Goal: Task Accomplishment & Management: Use online tool/utility

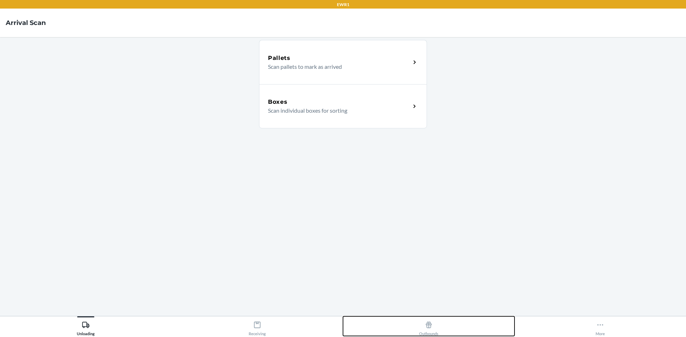
click at [431, 327] on icon at bounding box center [429, 325] width 8 height 8
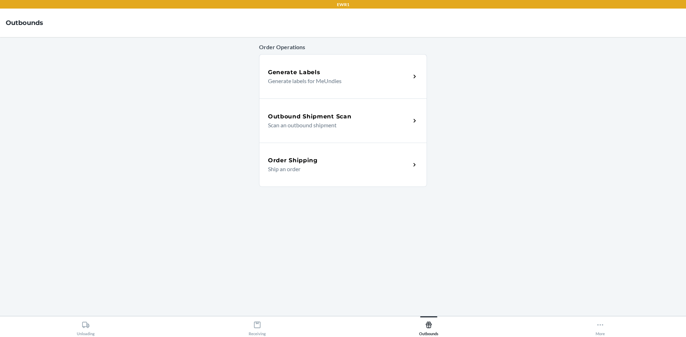
click at [314, 119] on h5 "Outbound Shipment Scan" at bounding box center [309, 116] width 83 height 9
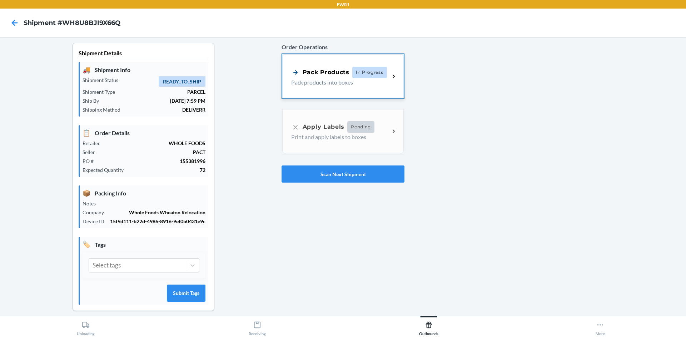
click at [301, 76] on div "Pack Products" at bounding box center [320, 72] width 58 height 9
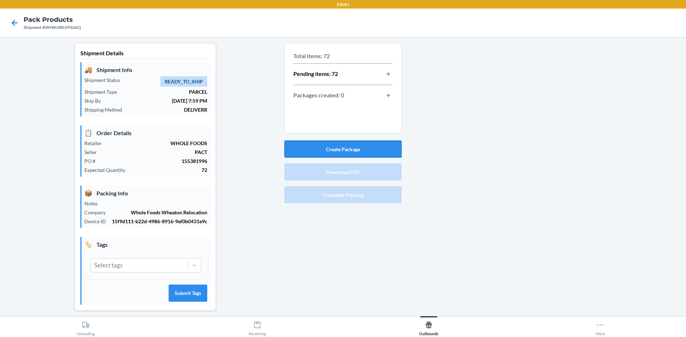
click at [303, 151] on button "Create Package" at bounding box center [342, 149] width 117 height 17
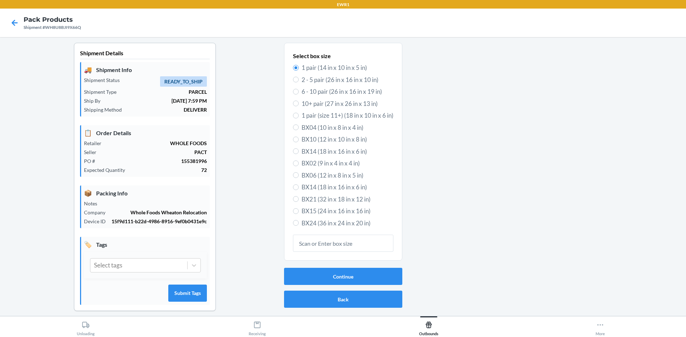
click at [289, 209] on div "Select box size 1 pair (14 in x 10 in x 5 in) 2 - 5 pair (26 in x 16 in x 10 in…" at bounding box center [343, 152] width 118 height 218
click at [297, 212] on label "BX15 (24 in x 16 in x 16 in)" at bounding box center [343, 211] width 100 height 9
click at [297, 212] on input "BX15 (24 in x 16 in x 16 in)" at bounding box center [296, 212] width 6 height 6
radio input "true"
radio input "false"
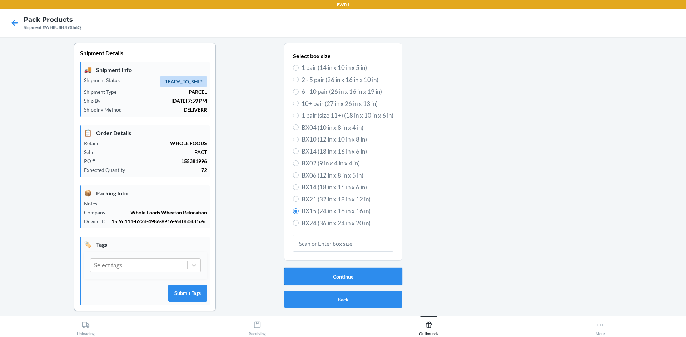
click at [317, 271] on button "Continue" at bounding box center [343, 276] width 118 height 17
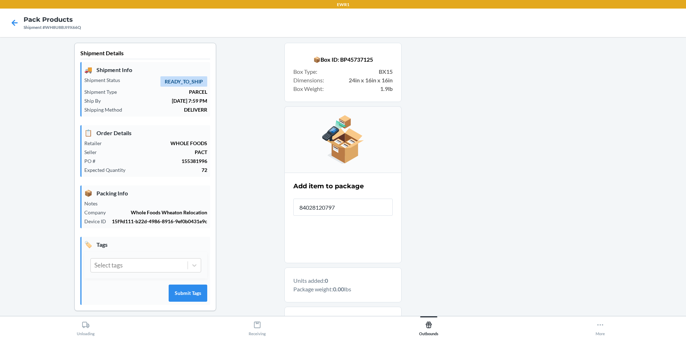
type input "840281207978"
type input "197551261698"
type input "197551261971"
type input "840322535176"
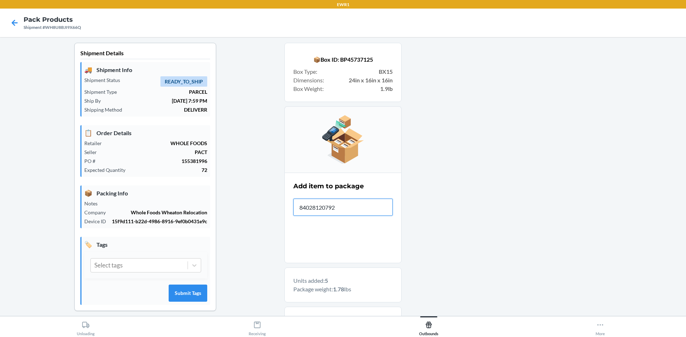
type input "840281207923"
type input "197551261698"
type input "840281207923"
type input "840281207978"
type input "840322535152"
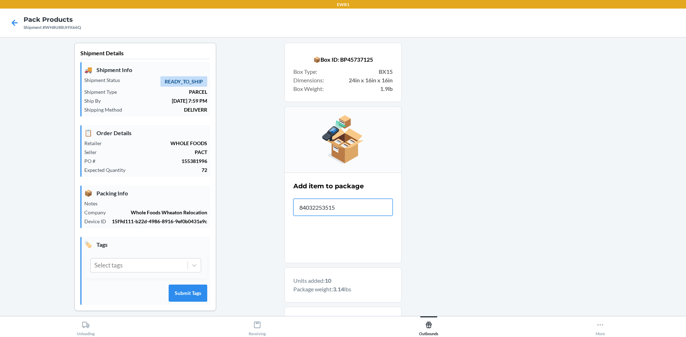
type input "840322535152"
type input "197551261971"
type input "840322535145"
type input "840281208296"
type input "840281207961"
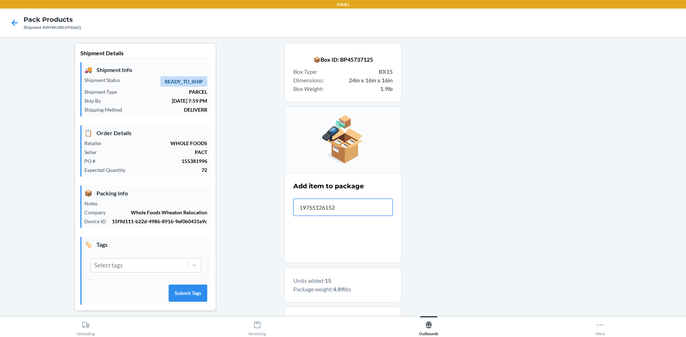
type input "197551261520"
type input "840281208289"
type input "197551261971"
type input "840281208296"
type input "197551261971"
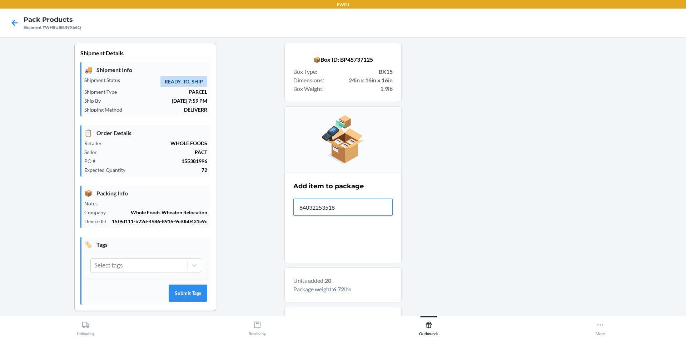
type input "840322535183"
type input "840281208302"
type input "197551261551"
type input "840322535152"
type input "197551261698"
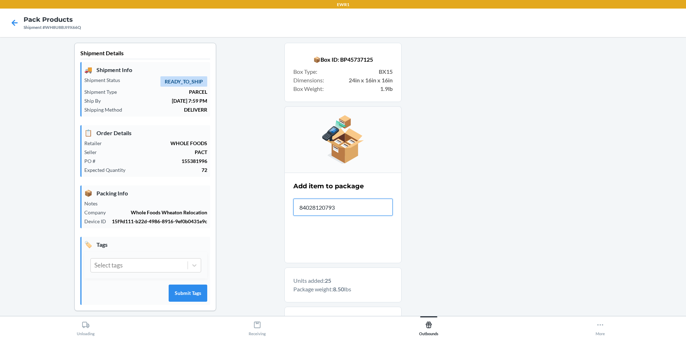
type input "840281207930"
type input "840281208319"
type input "197551261520"
type input "197551261711"
type input "840281208289"
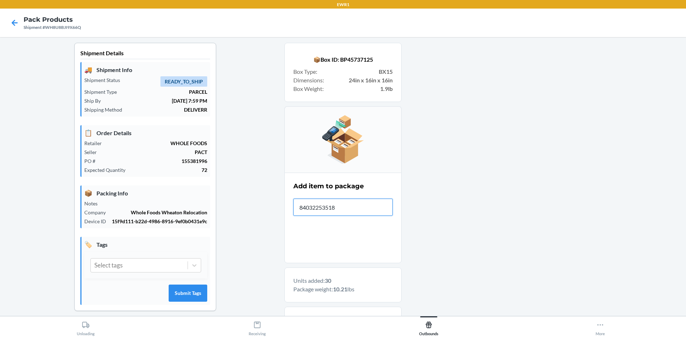
type input "840322535183"
type input "1"
type input "197551261551"
type input "840281208319"
type input "840281208302"
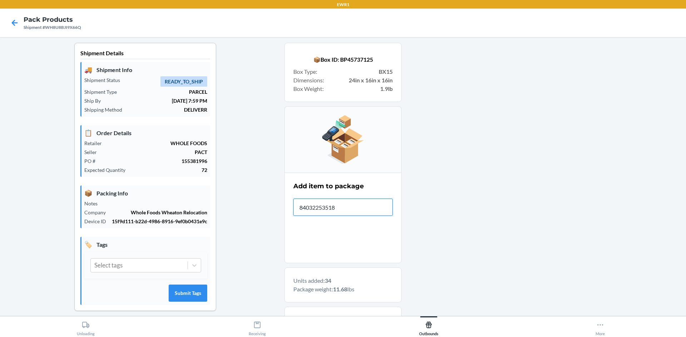
type input "840322535183"
type input "840322535176"
type input "197551261537"
type input "197551261544"
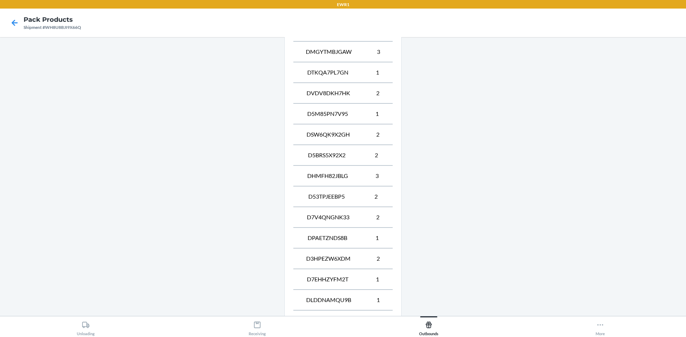
scroll to position [483, 0]
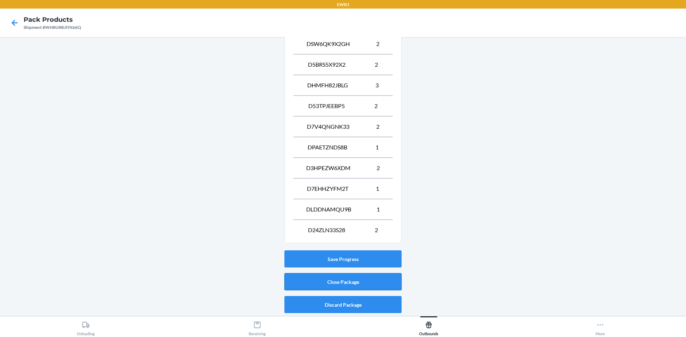
click at [291, 281] on button "Close Package" at bounding box center [342, 282] width 117 height 17
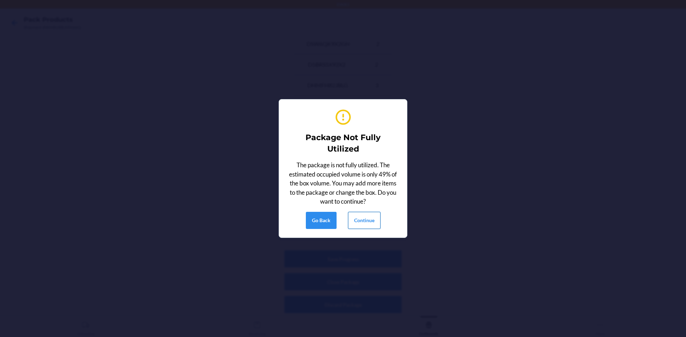
click at [351, 221] on button "Continue" at bounding box center [364, 220] width 32 height 17
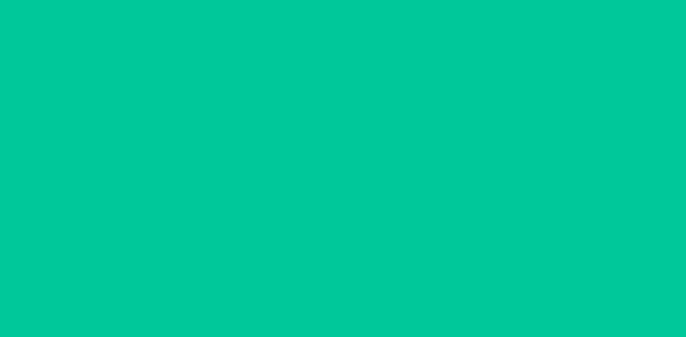
scroll to position [6, 0]
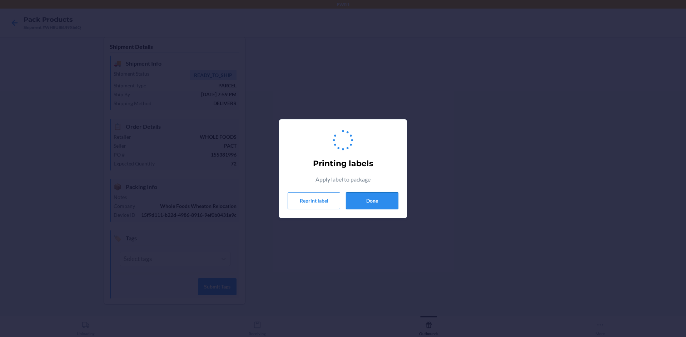
click at [352, 202] on button "Done" at bounding box center [372, 200] width 52 height 17
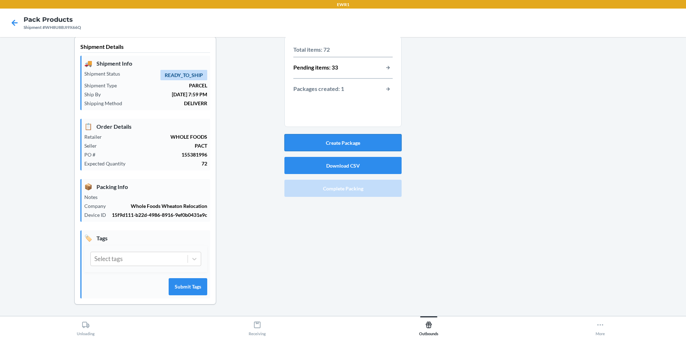
click at [292, 140] on button "Create Package" at bounding box center [342, 142] width 117 height 17
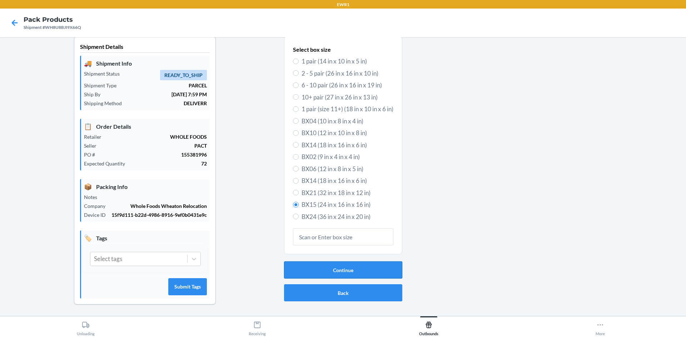
click at [327, 270] on button "Continue" at bounding box center [343, 270] width 118 height 17
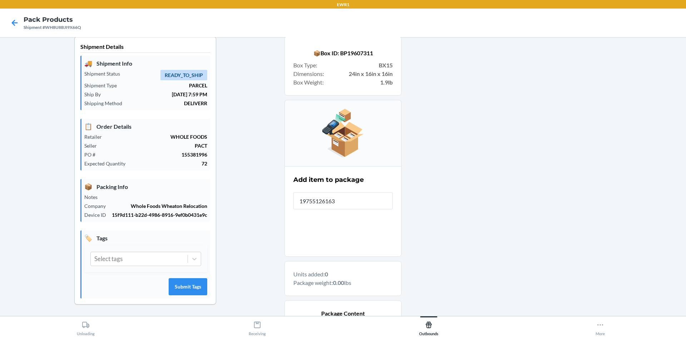
type input "197551261636"
click at [363, 204] on input "\197551261636" at bounding box center [342, 200] width 99 height 17
type input "\"
type input "197551261582"
type input "197551261636"
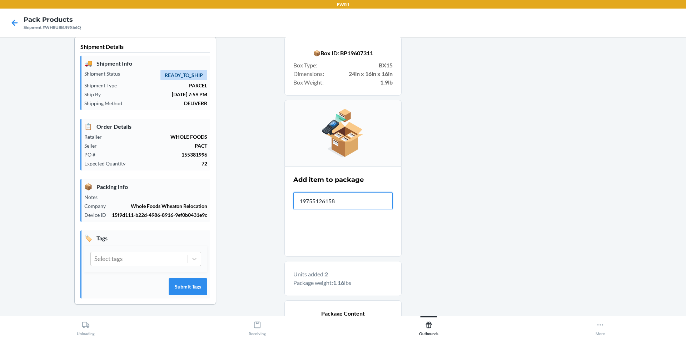
type input "197551261582"
type input "840281208043"
type input "197551261636"
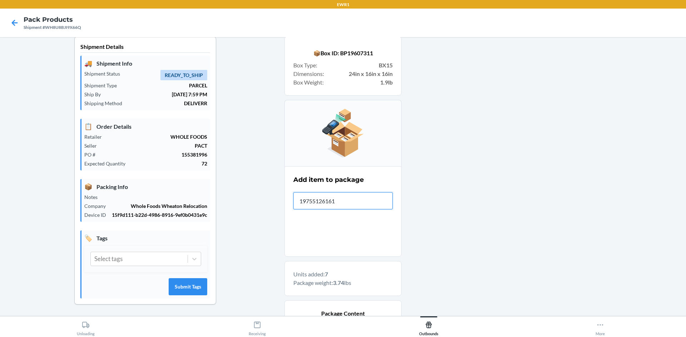
type input "197551261612"
type input "840281208401"
type input "197551261612"
type input "197551261667"
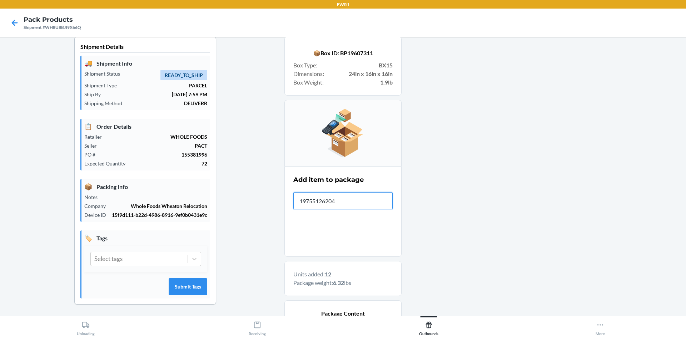
type input "197551262046"
type input "840281208401"
type input "197551261667"
type input "197551262046"
type input "840281208043"
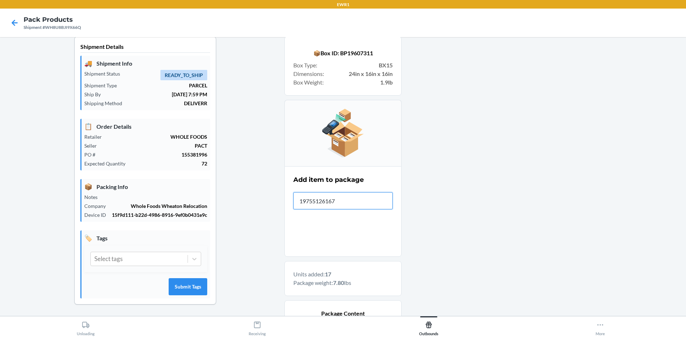
type input "197551261674"
type input "840281208043"
type input "197551261667"
type input "197551261612"
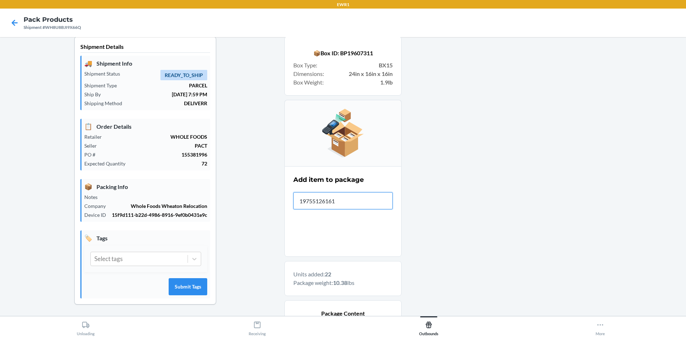
type input "197551261612"
type input "840281208401"
type input "840281208043"
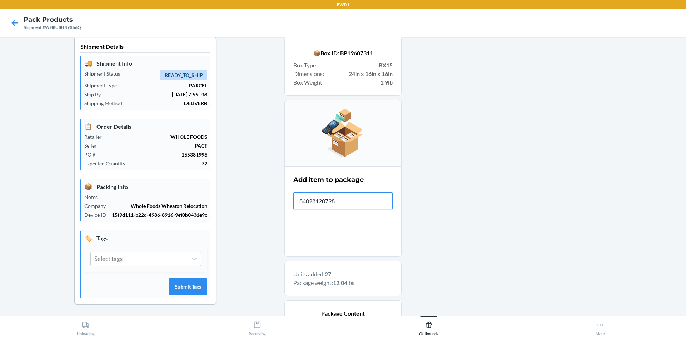
type input "840281207985"
type input "197551261537"
type input "840281208296"
type input "197551261551"
type input "840281208289"
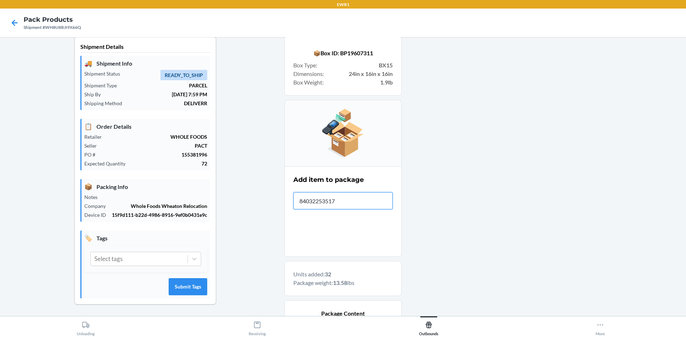
type input "840322535176"
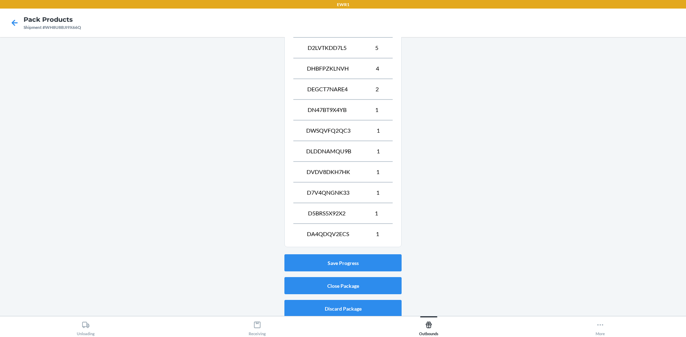
scroll to position [380, 0]
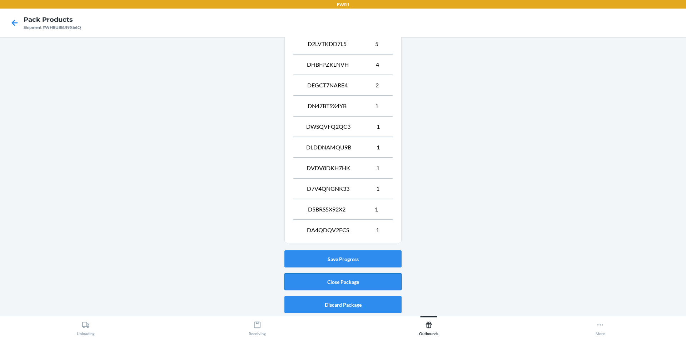
click at [366, 282] on button "Close Package" at bounding box center [342, 282] width 117 height 17
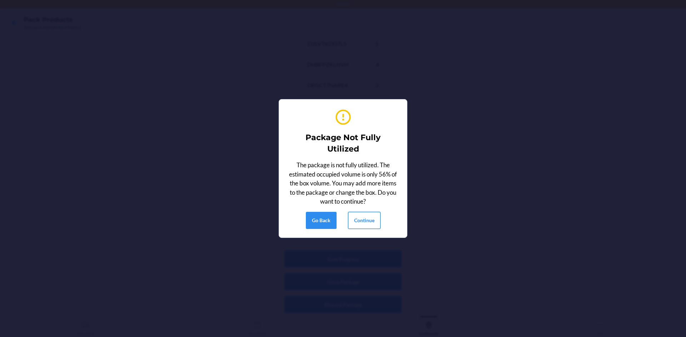
click at [366, 218] on button "Continue" at bounding box center [364, 220] width 32 height 17
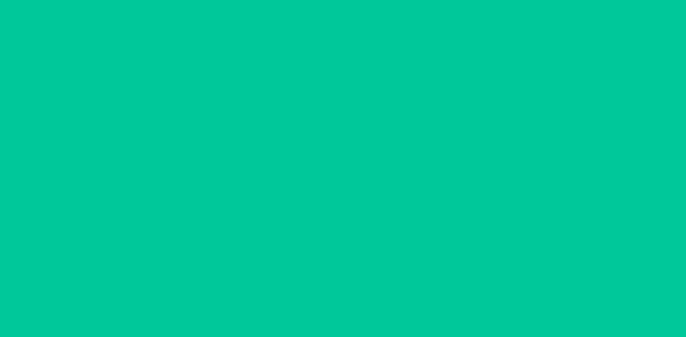
scroll to position [6, 0]
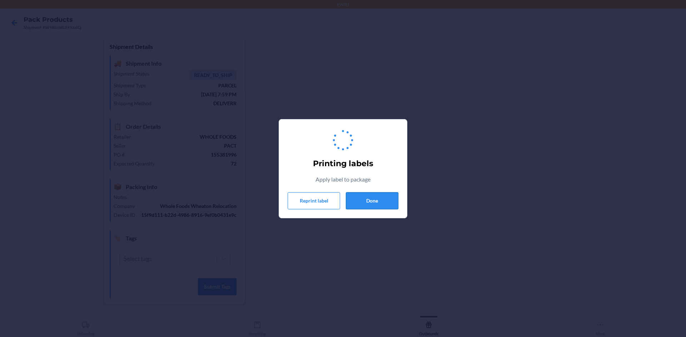
click at [378, 201] on button "Done" at bounding box center [372, 200] width 52 height 17
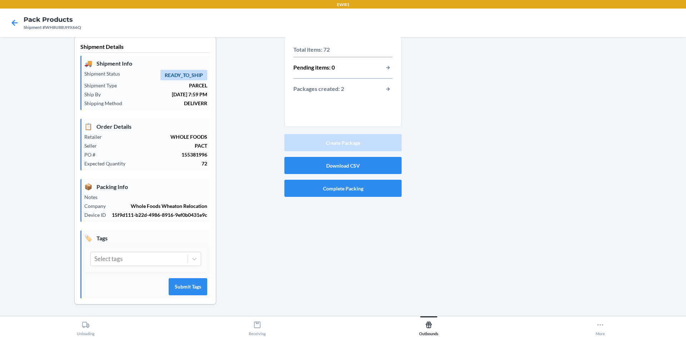
drag, startPoint x: 234, startPoint y: 217, endPoint x: 183, endPoint y: 86, distance: 140.6
click at [234, 213] on div "Shipment Details 🚚 Shipment Info Shipment Status READY_TO_SHIP Shipment Type PA…" at bounding box center [145, 176] width 279 height 280
drag, startPoint x: 131, startPoint y: 176, endPoint x: 480, endPoint y: 248, distance: 356.3
click at [483, 248] on div at bounding box center [540, 176] width 279 height 280
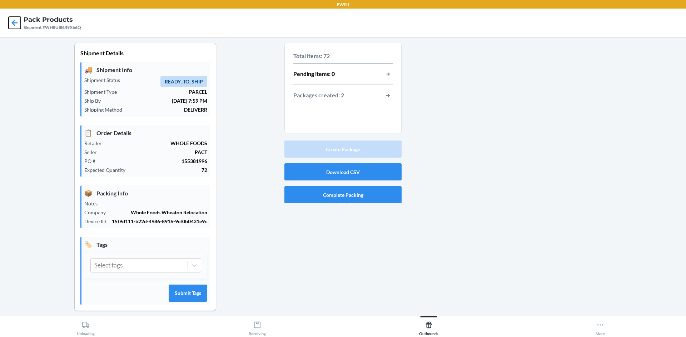
click at [11, 22] on icon at bounding box center [15, 23] width 12 height 12
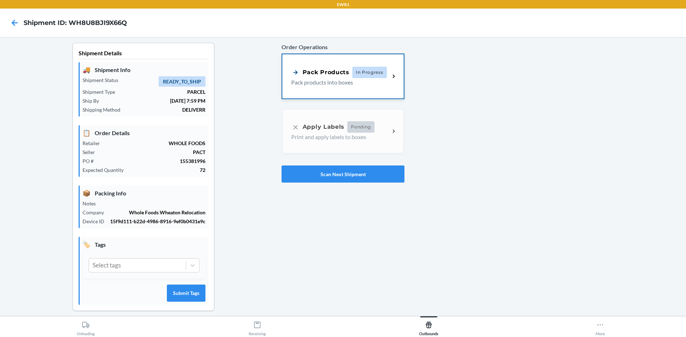
click at [328, 84] on p "Pack products into boxes" at bounding box center [337, 82] width 93 height 9
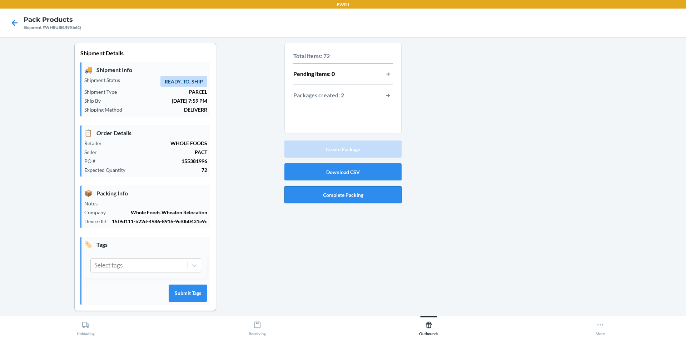
click at [366, 194] on button "Complete Packing" at bounding box center [342, 194] width 117 height 17
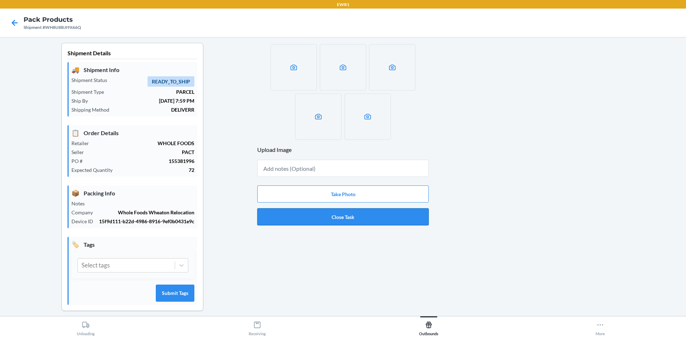
click at [373, 223] on button "Close Task" at bounding box center [342, 217] width 171 height 17
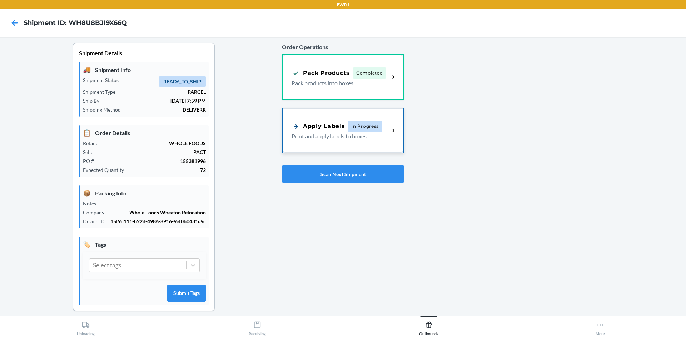
click at [307, 127] on div "Apply Labels" at bounding box center [317, 126] width 53 height 9
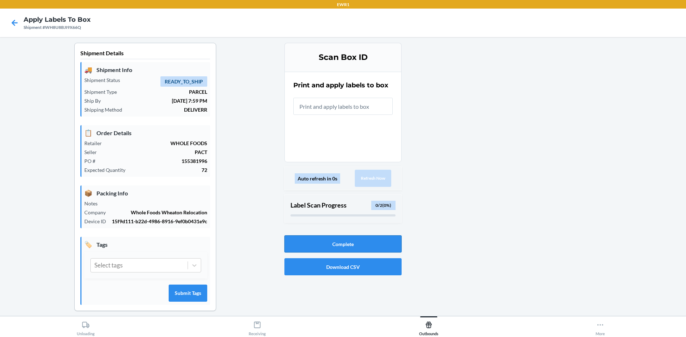
click at [313, 249] on button "Complete" at bounding box center [342, 244] width 117 height 17
click at [304, 103] on input "Failed to close [PERSON_NAME] label download" at bounding box center [342, 106] width 99 height 17
type input "BP19607311"
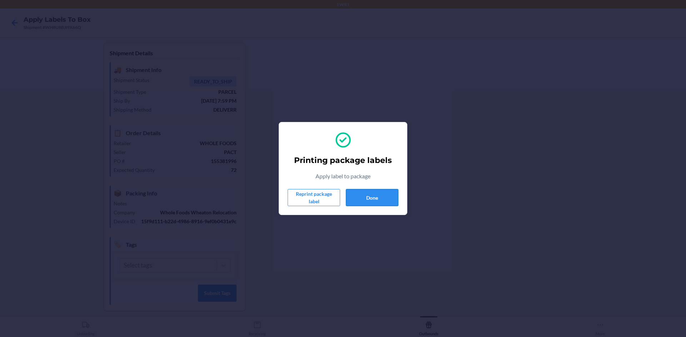
click at [373, 200] on button "Done" at bounding box center [372, 197] width 52 height 17
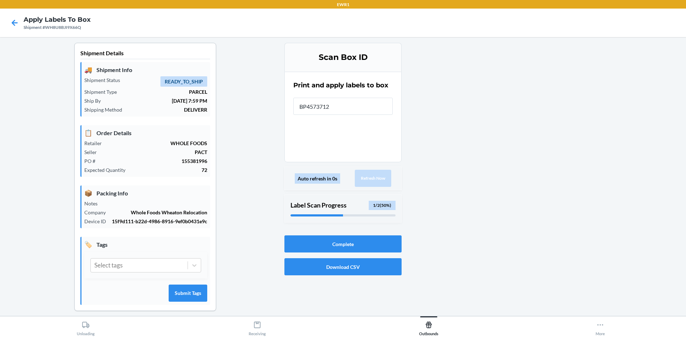
type input "BP45737125"
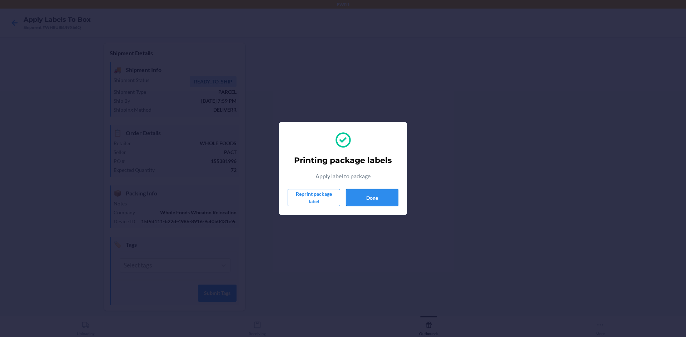
click at [391, 198] on button "Done" at bounding box center [372, 197] width 52 height 17
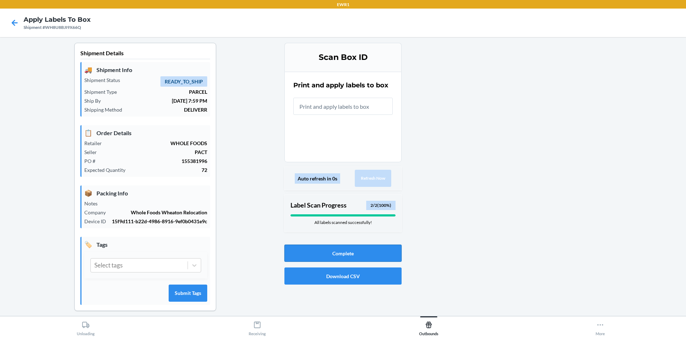
click at [381, 255] on button "Complete" at bounding box center [342, 253] width 117 height 17
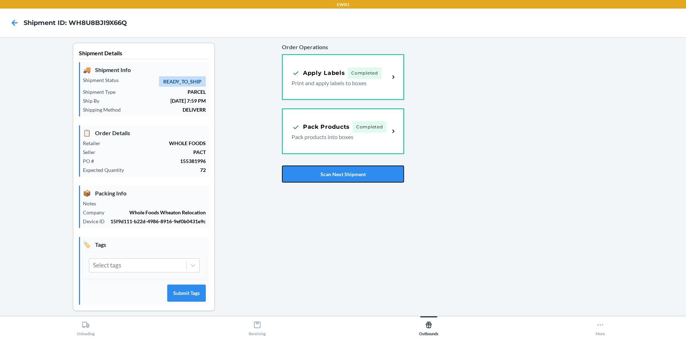
click at [367, 176] on button "Scan Next Shipment" at bounding box center [343, 174] width 122 height 17
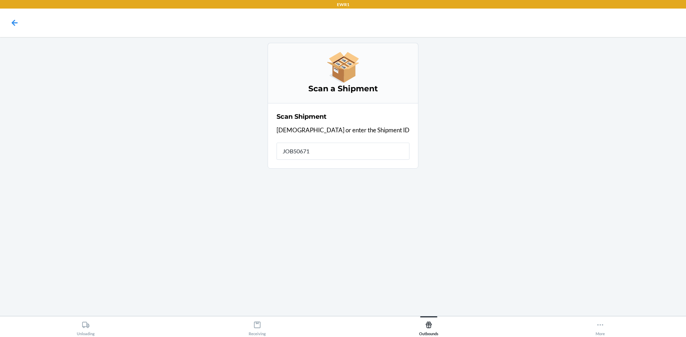
type input "JOB506718"
click at [346, 154] on input "JOB506718" at bounding box center [342, 151] width 133 height 17
type input "J"
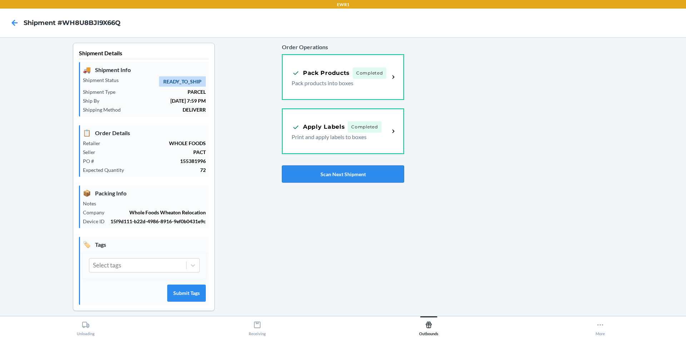
click at [336, 174] on button "Scan Next Shipment" at bounding box center [343, 174] width 122 height 17
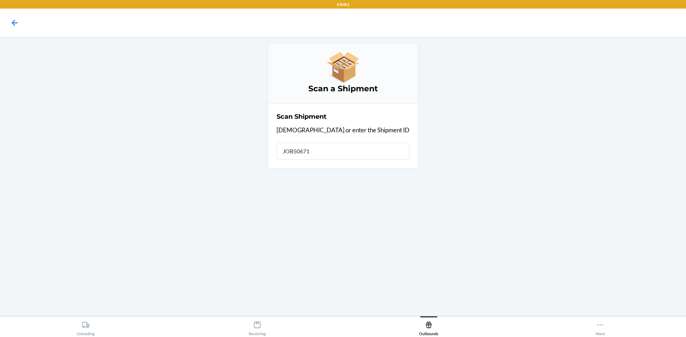
type input "JOB506718"
click at [349, 150] on input "JOB506718" at bounding box center [342, 151] width 133 height 17
type input "J"
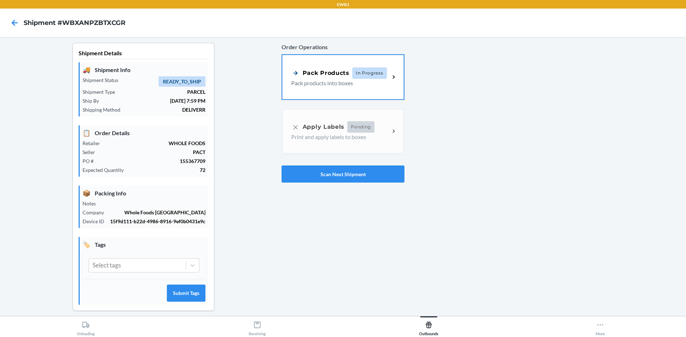
click at [378, 84] on p "Pack products into boxes" at bounding box center [337, 83] width 93 height 9
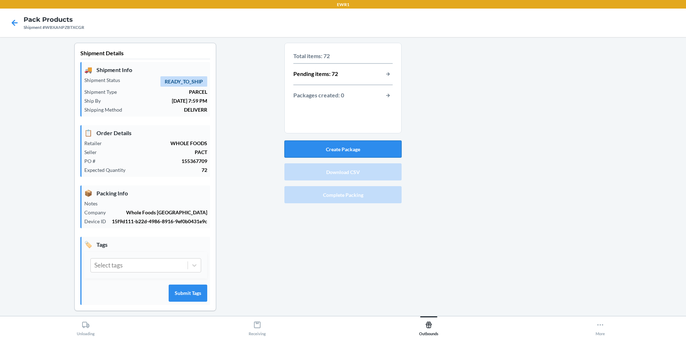
click at [351, 149] on button "Create Package" at bounding box center [342, 149] width 117 height 17
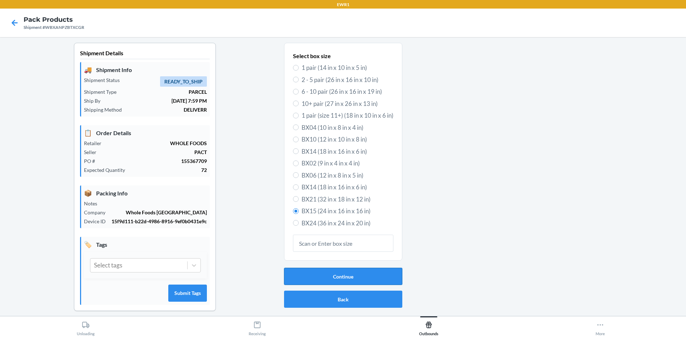
click at [351, 273] on button "Continue" at bounding box center [343, 276] width 118 height 17
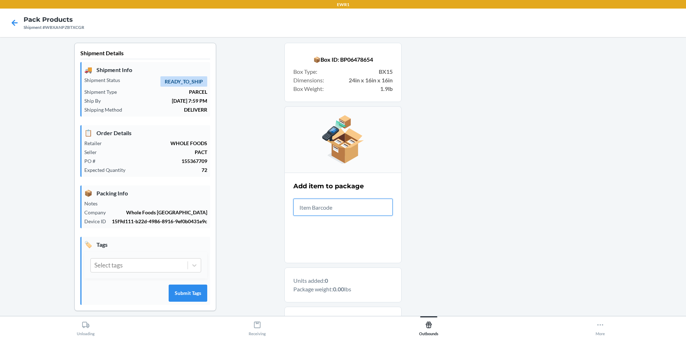
drag, startPoint x: 340, startPoint y: 208, endPoint x: 336, endPoint y: 211, distance: 4.3
click at [339, 207] on input "text" at bounding box center [342, 207] width 99 height 17
type input "197551174783"
type input "197551261902"
type input "840281208487"
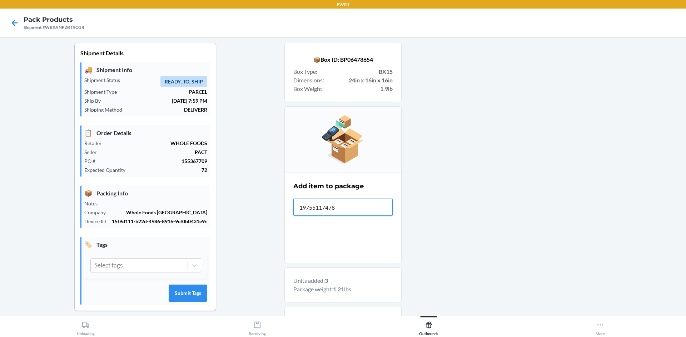
type input "197551174783"
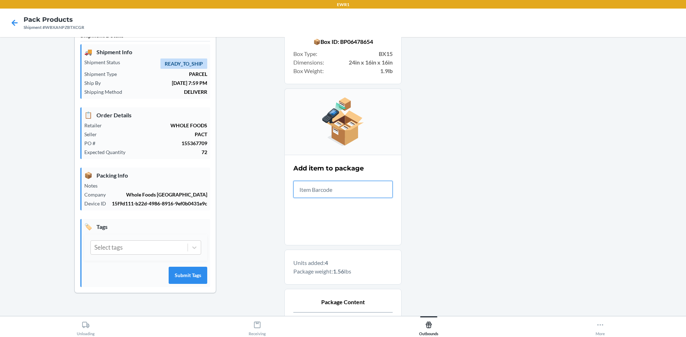
scroll to position [36, 0]
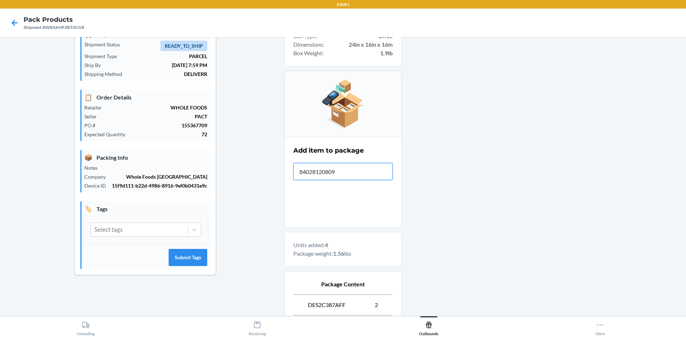
type input "840281208098"
type input "197551261902"
type input "197551261896"
type input "197551261780"
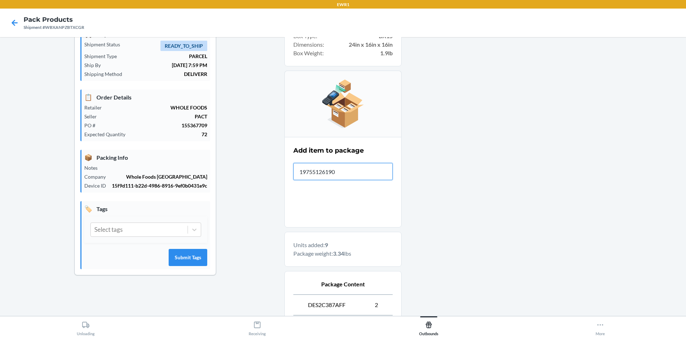
type input "197551261902"
type input "197551261896"
type input "840322535213"
type input "197551261766"
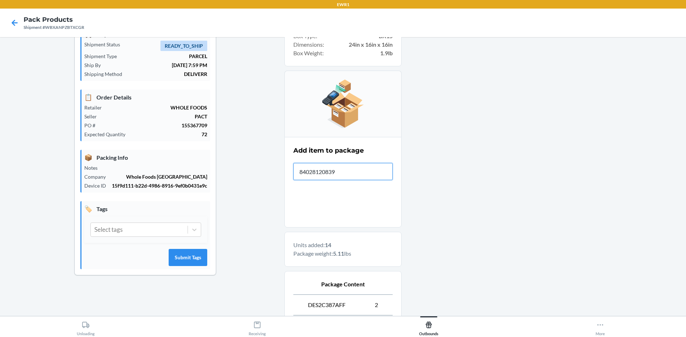
type input "840281208395"
type input "840322535220"
type input "840281208371"
type input "840322535169"
type input "840281208364"
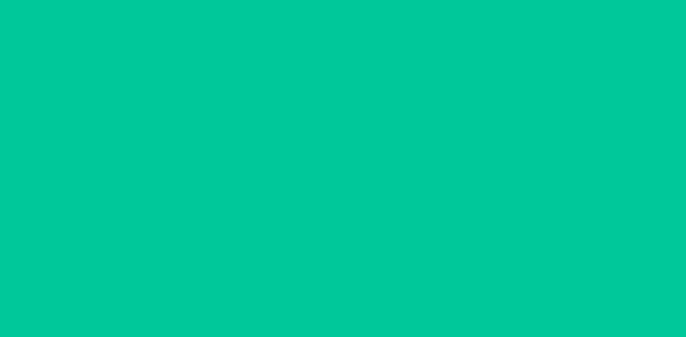
scroll to position [31, 0]
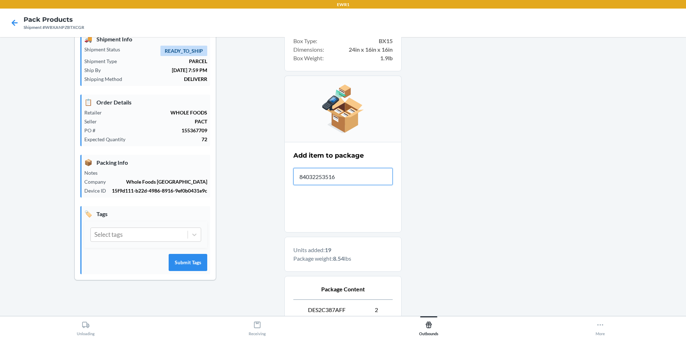
type input "840322535169"
type input "840281208364"
type input "840322535220"
type input "840281208371"
type input "840322535213"
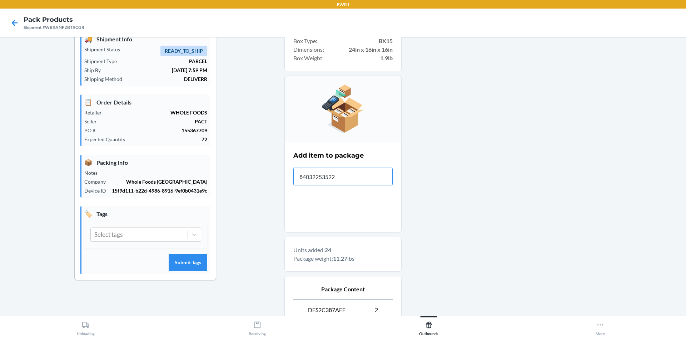
type input "840322535220"
type input "197551261773"
type input "197551261797"
type input "197551261919"
type input "840281208463"
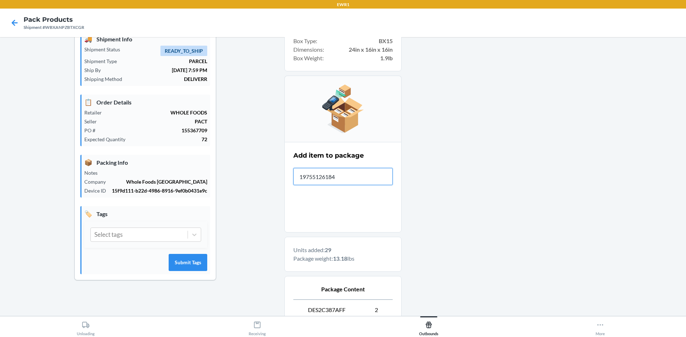
type input "197551261841"
type input "840281207923"
type input "840322535213"
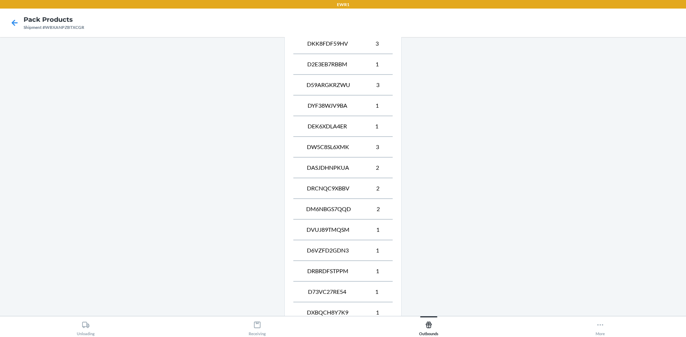
scroll to position [483, 0]
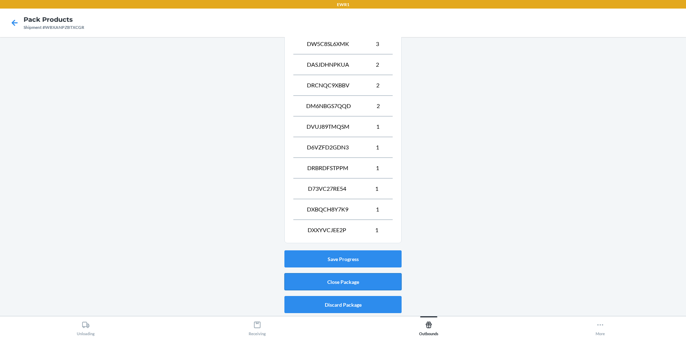
click at [318, 282] on button "Close Package" at bounding box center [342, 282] width 117 height 17
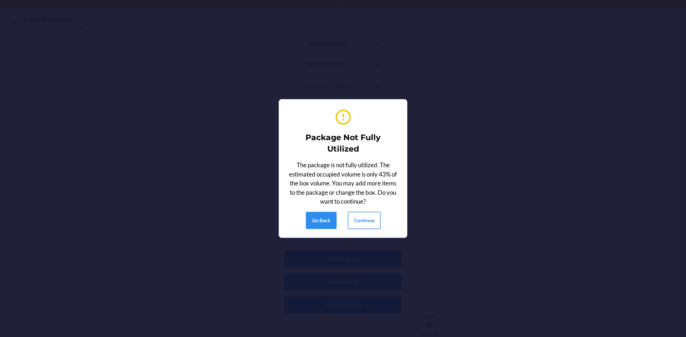
click at [368, 218] on button "Continue" at bounding box center [364, 220] width 32 height 17
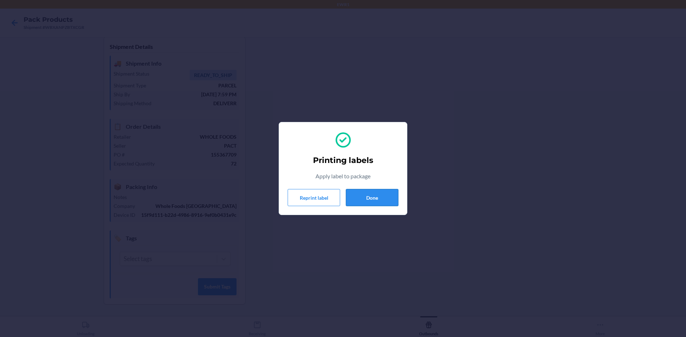
click at [375, 201] on button "Done" at bounding box center [372, 197] width 52 height 17
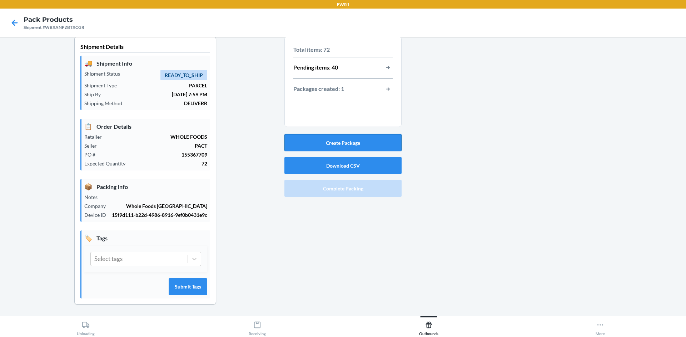
click at [300, 138] on button "Create Package" at bounding box center [342, 142] width 117 height 17
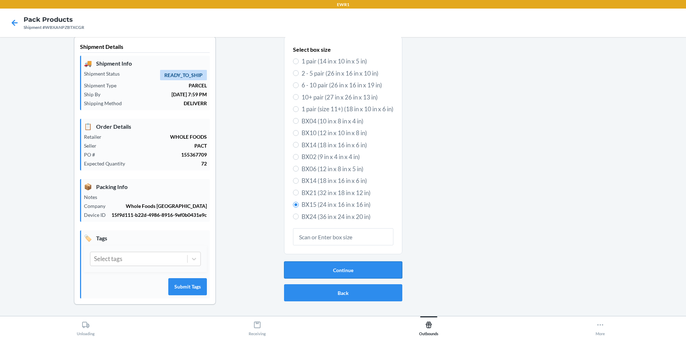
click at [315, 264] on button "Continue" at bounding box center [343, 270] width 118 height 17
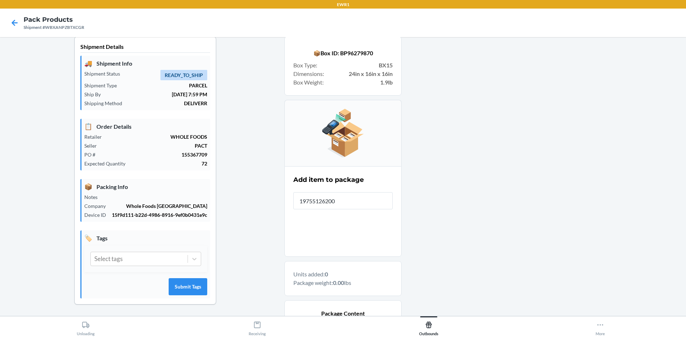
type input "197551262008"
type input "3"
type input "197551261780"
type input "197551261773"
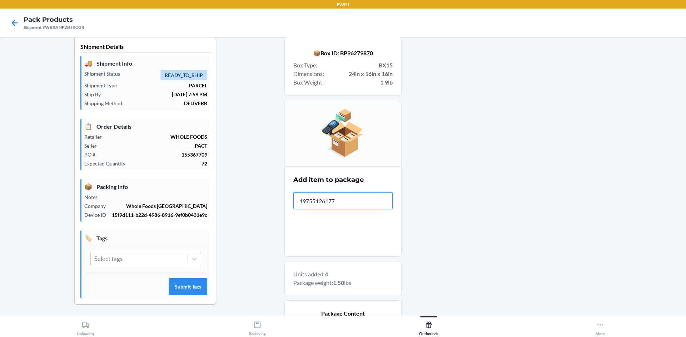
type input "197551261773"
type input "197551261841"
type input "197551261919"
type input "197551262022"
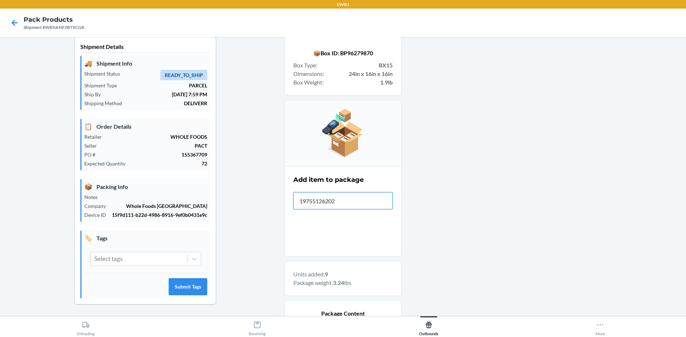
type input "197551262022"
type input "197551261766"
type input "840281208463"
type input "840281208487"
type input "197551261865"
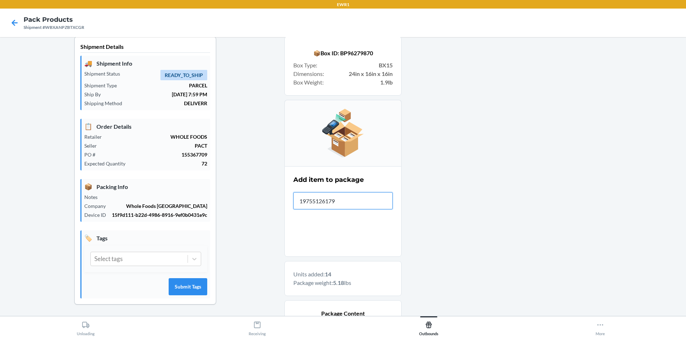
type input "197551261797"
type input "197551262022"
type input "197551261865"
type input "840281207923"
type input "197551262008"
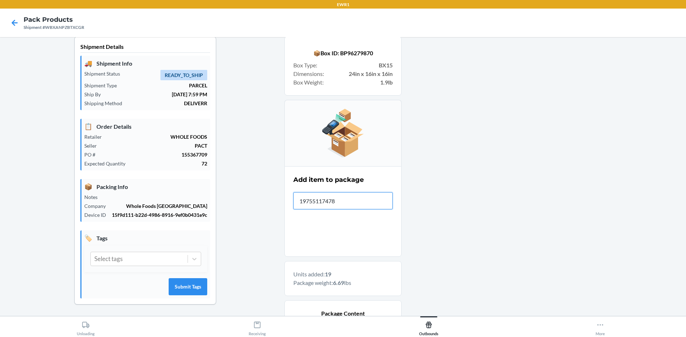
type input "197551174783"
type input "840281208418"
type input "840281208067"
type input "840281208098"
type input "840281208074"
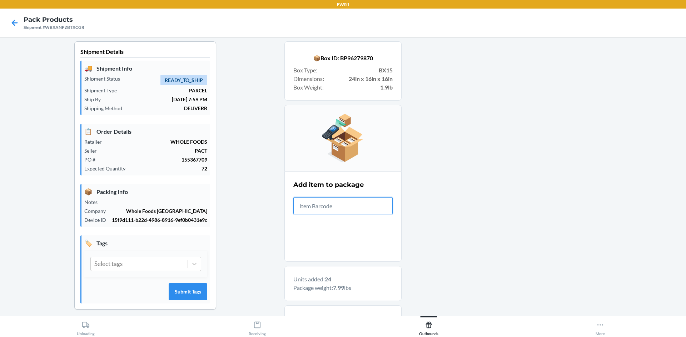
scroll to position [0, 0]
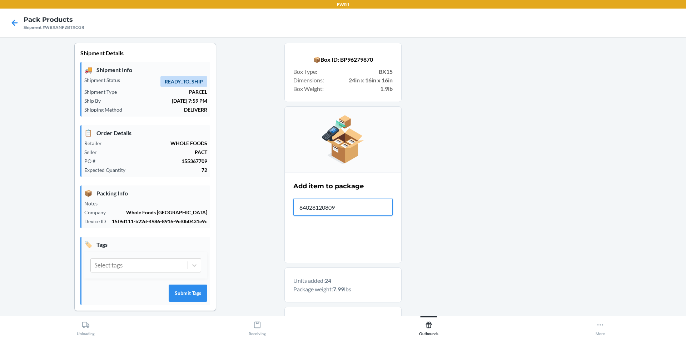
type input "840281208098"
type input "840281208043"
type input "840281208067"
type input "840281208074"
type input "840281208067"
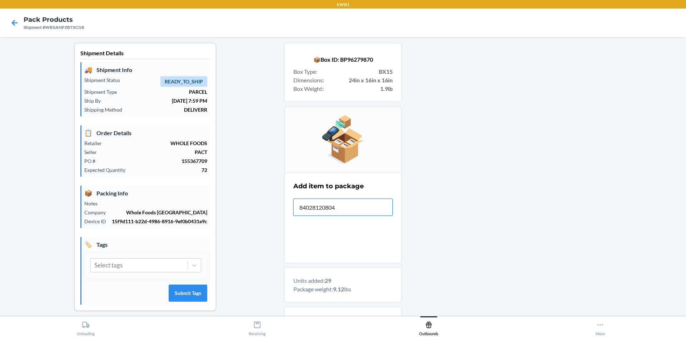
type input "840281208043"
type input "840281208401"
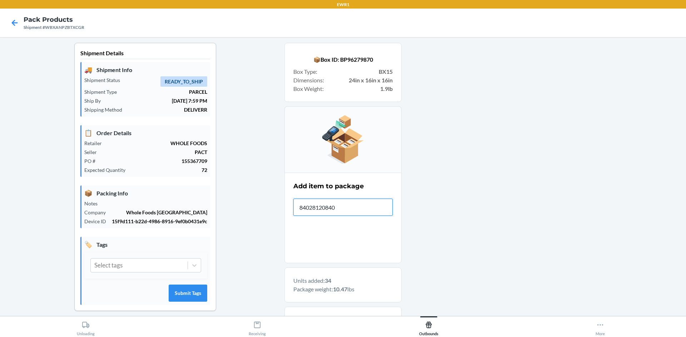
type input "840281208401"
type input "840281208098"
type input "840281208418"
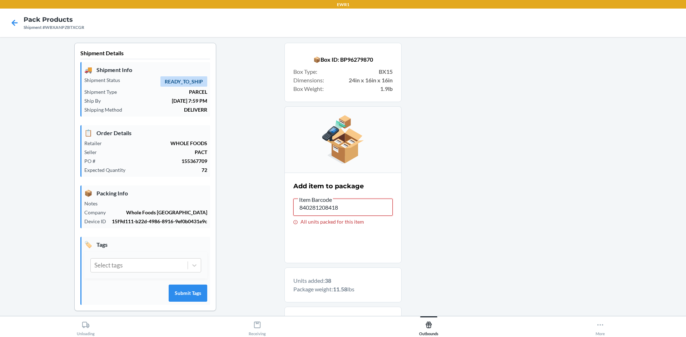
click at [350, 209] on input "840281208418" at bounding box center [342, 207] width 99 height 17
type input "8"
type input "840281208418"
click at [359, 207] on input "840281208418" at bounding box center [342, 207] width 99 height 17
type input "8"
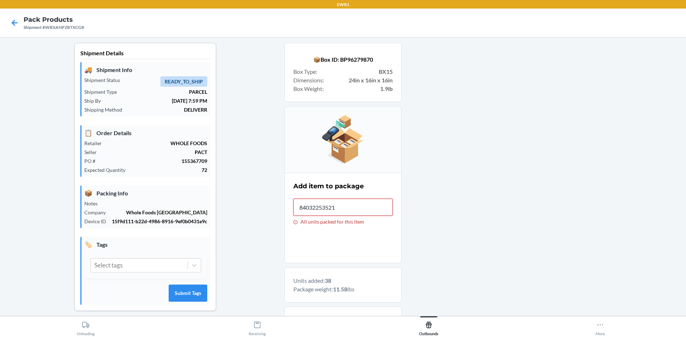
type input "840322535213"
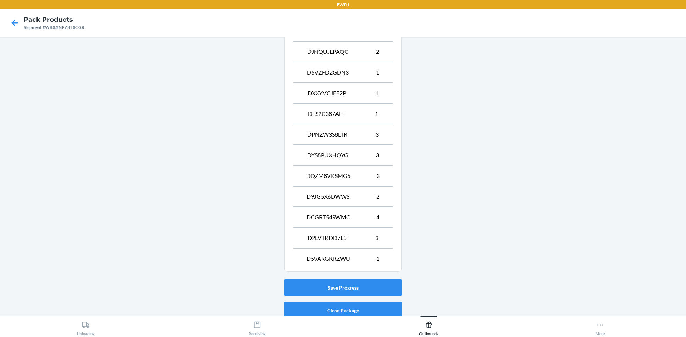
scroll to position [504, 0]
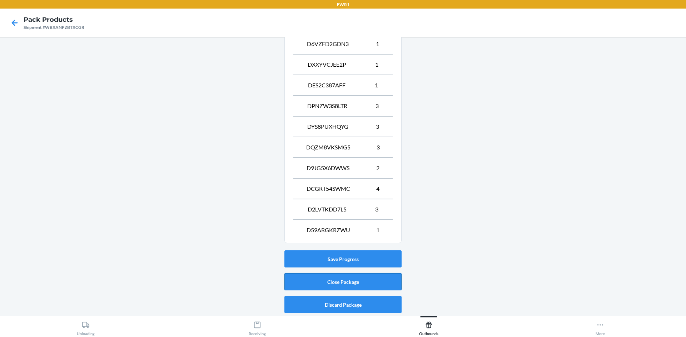
click at [324, 276] on button "Close Package" at bounding box center [342, 282] width 117 height 17
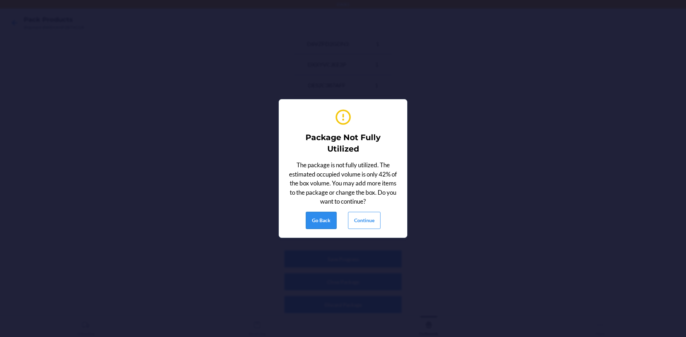
click at [330, 220] on button "Go Back" at bounding box center [321, 220] width 31 height 17
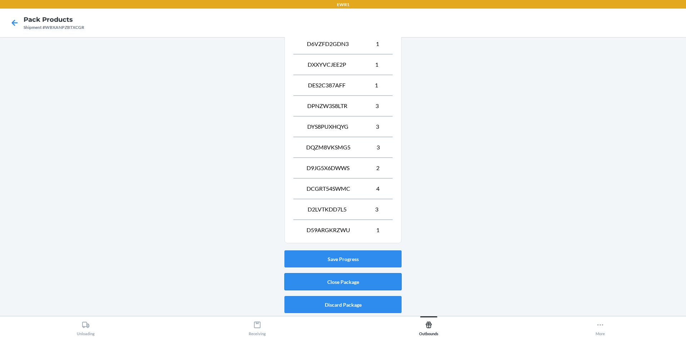
click at [346, 279] on button "Close Package" at bounding box center [342, 282] width 117 height 17
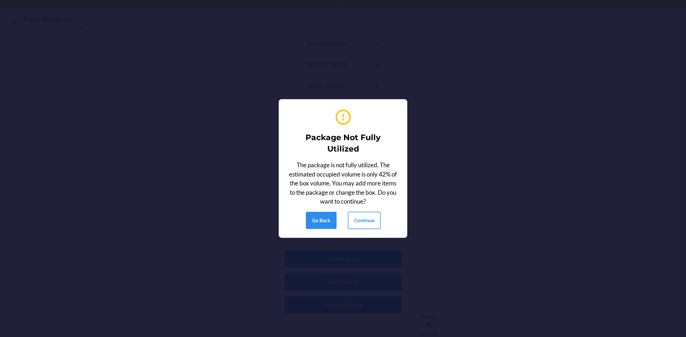
click at [357, 216] on button "Continue" at bounding box center [364, 220] width 32 height 17
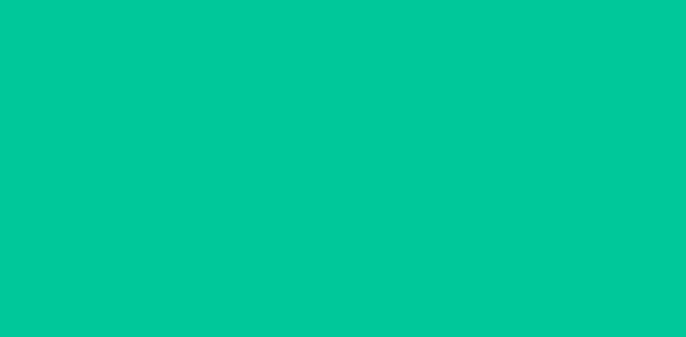
scroll to position [6, 0]
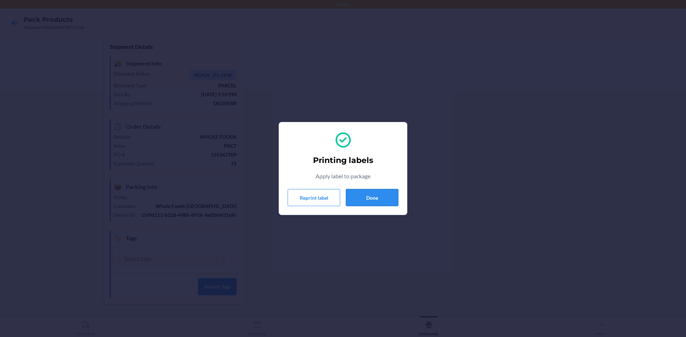
click at [372, 200] on button "Done" at bounding box center [372, 197] width 52 height 17
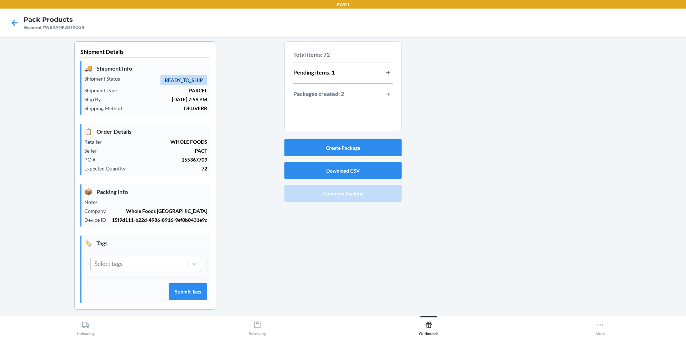
scroll to position [0, 0]
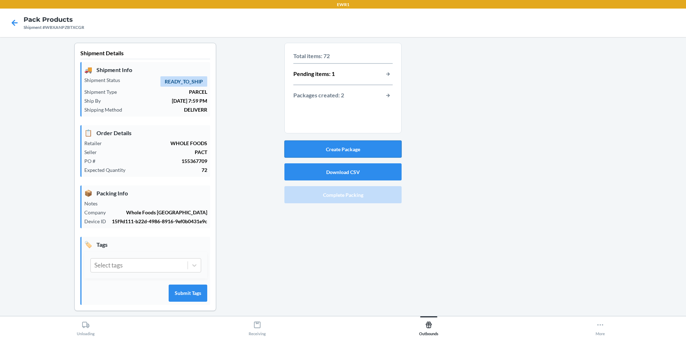
click at [298, 150] on button "Create Package" at bounding box center [342, 149] width 117 height 17
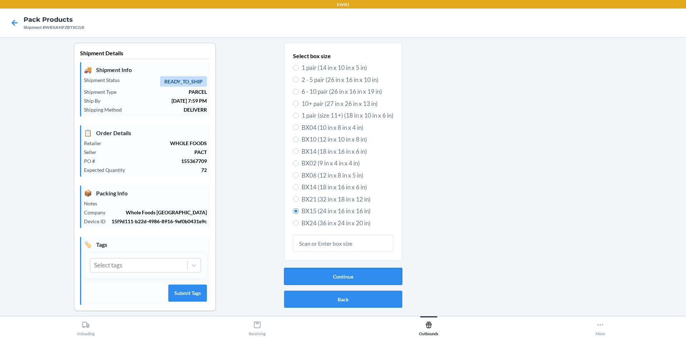
click at [318, 280] on button "Continue" at bounding box center [343, 276] width 118 height 17
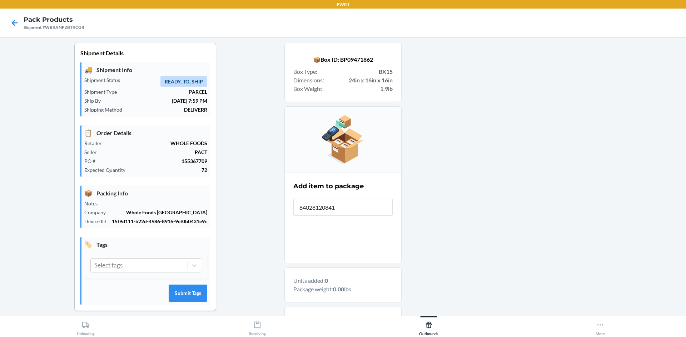
type input "840281208418"
drag, startPoint x: 372, startPoint y: 206, endPoint x: 369, endPoint y: 202, distance: 4.4
click at [369, 202] on input "840281208418" at bounding box center [342, 207] width 99 height 17
drag, startPoint x: 381, startPoint y: 205, endPoint x: 377, endPoint y: 186, distance: 19.7
click at [378, 188] on div "Add item to package Item Barcode 840281208418 All units packed for this item" at bounding box center [342, 203] width 99 height 47
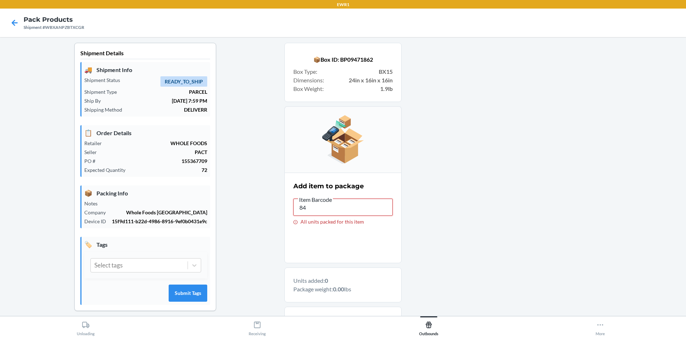
type input "8"
type input "840281208418"
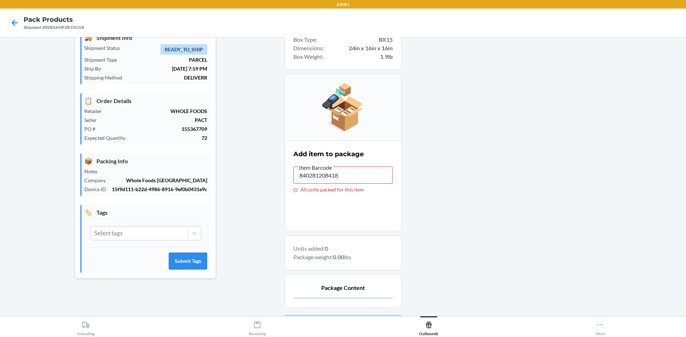
scroll to position [25, 0]
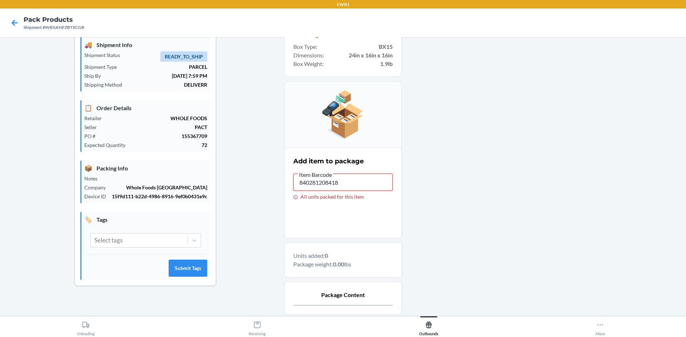
click at [340, 180] on input "840281208418" at bounding box center [342, 182] width 99 height 17
type input "8"
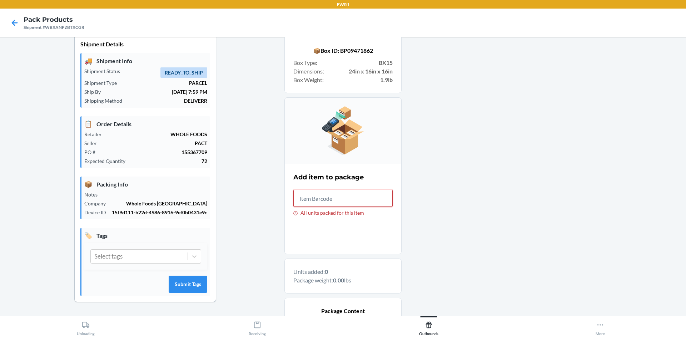
scroll to position [0, 0]
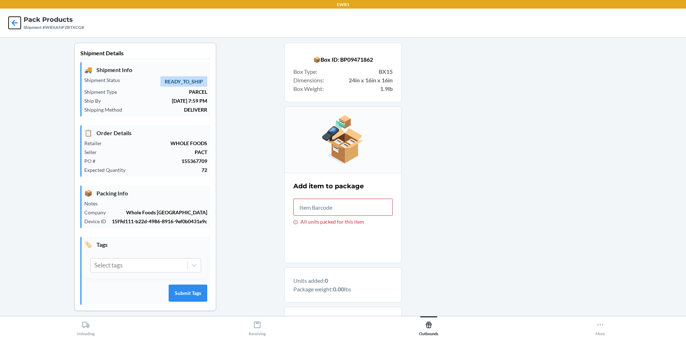
click at [16, 20] on icon at bounding box center [15, 23] width 12 height 12
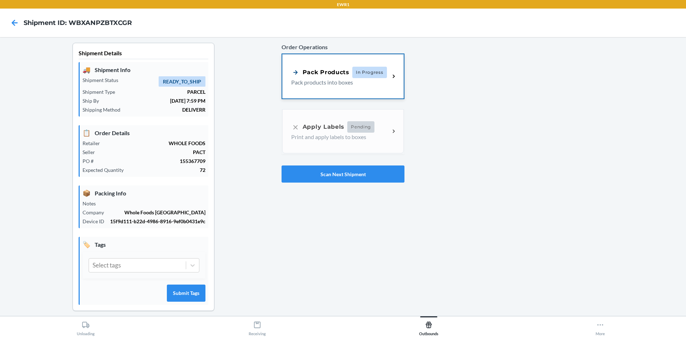
click at [297, 69] on icon at bounding box center [295, 72] width 9 height 9
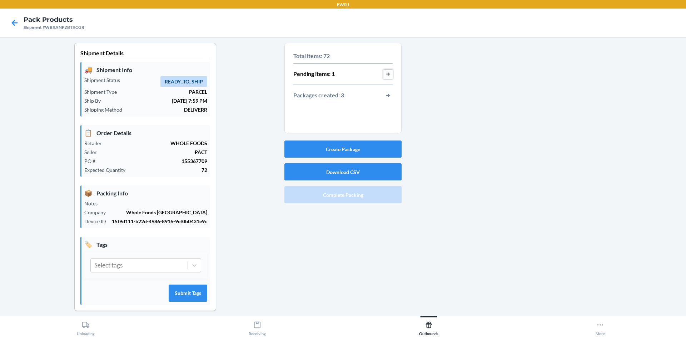
click at [386, 74] on button "button-view-pending-items" at bounding box center [387, 74] width 9 height 9
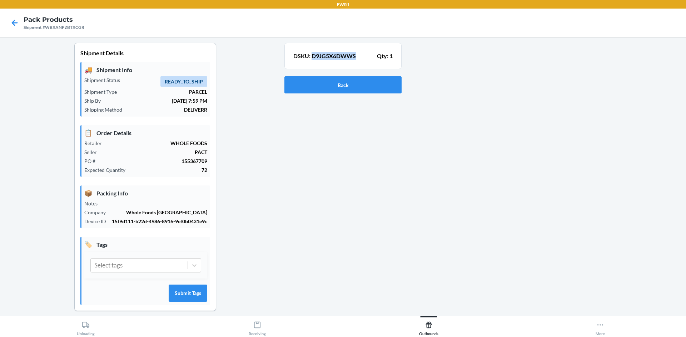
drag, startPoint x: 309, startPoint y: 55, endPoint x: 361, endPoint y: 48, distance: 52.3
click at [360, 49] on section "DSKU: D9JG5X6DWWS Qty: 1" at bounding box center [342, 56] width 117 height 26
